Goal: Task Accomplishment & Management: Use online tool/utility

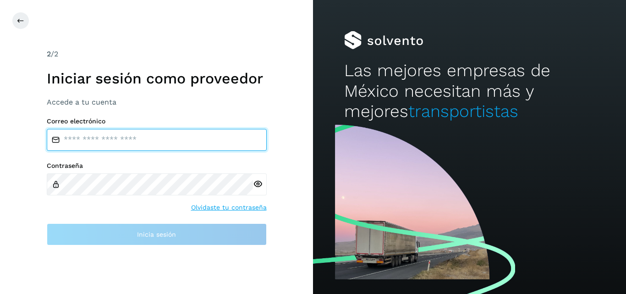
click at [109, 140] on input "email" at bounding box center [157, 140] width 220 height 22
type input "**********"
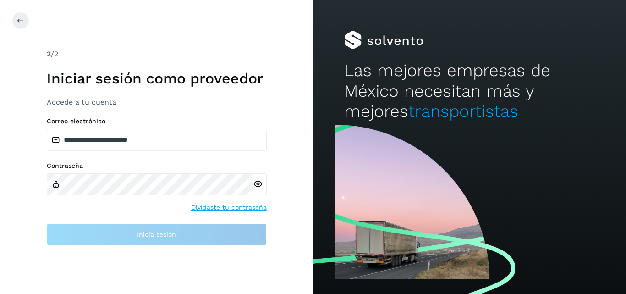
click at [257, 182] on icon at bounding box center [258, 184] width 10 height 10
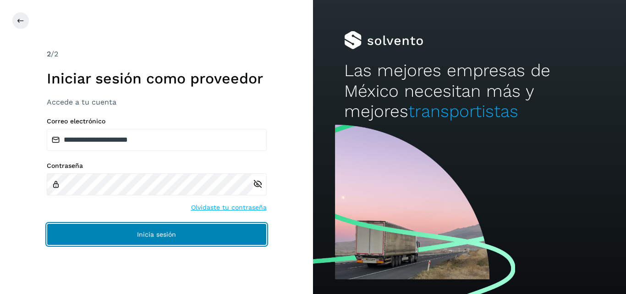
click at [153, 233] on span "Inicia sesión" at bounding box center [156, 234] width 39 height 6
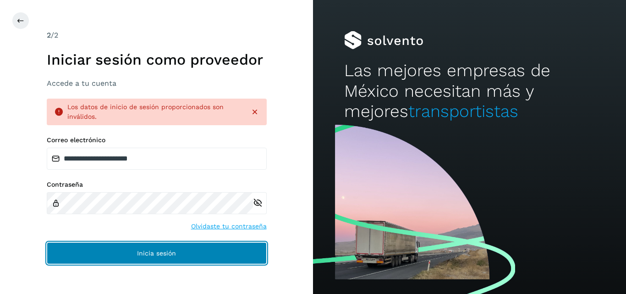
click at [128, 253] on button "Inicia sesión" at bounding box center [157, 253] width 220 height 22
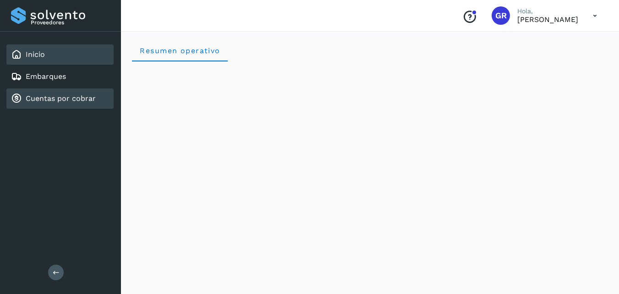
click at [53, 102] on link "Cuentas por cobrar" at bounding box center [61, 98] width 70 height 9
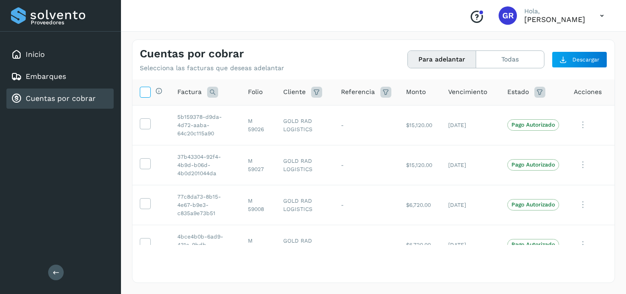
click at [145, 95] on icon at bounding box center [145, 92] width 10 height 10
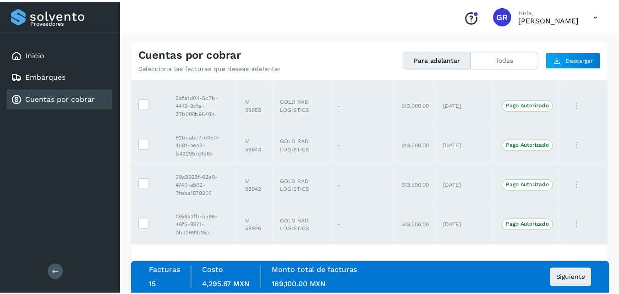
scroll to position [459, 0]
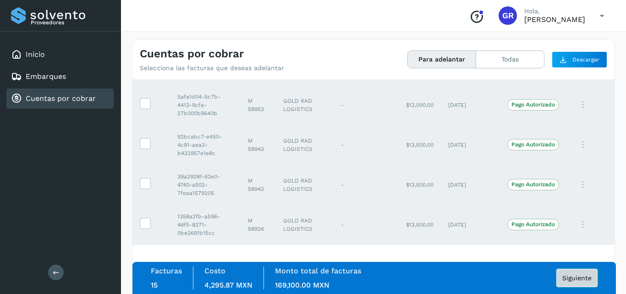
click at [579, 282] on button "Siguiente" at bounding box center [576, 277] width 41 height 18
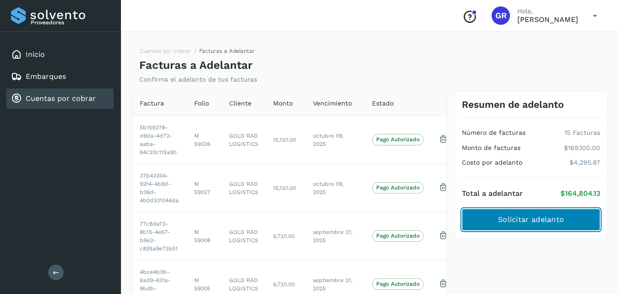
click at [538, 221] on span "Solicitar adelanto" at bounding box center [531, 219] width 66 height 10
